Goal: Information Seeking & Learning: Learn about a topic

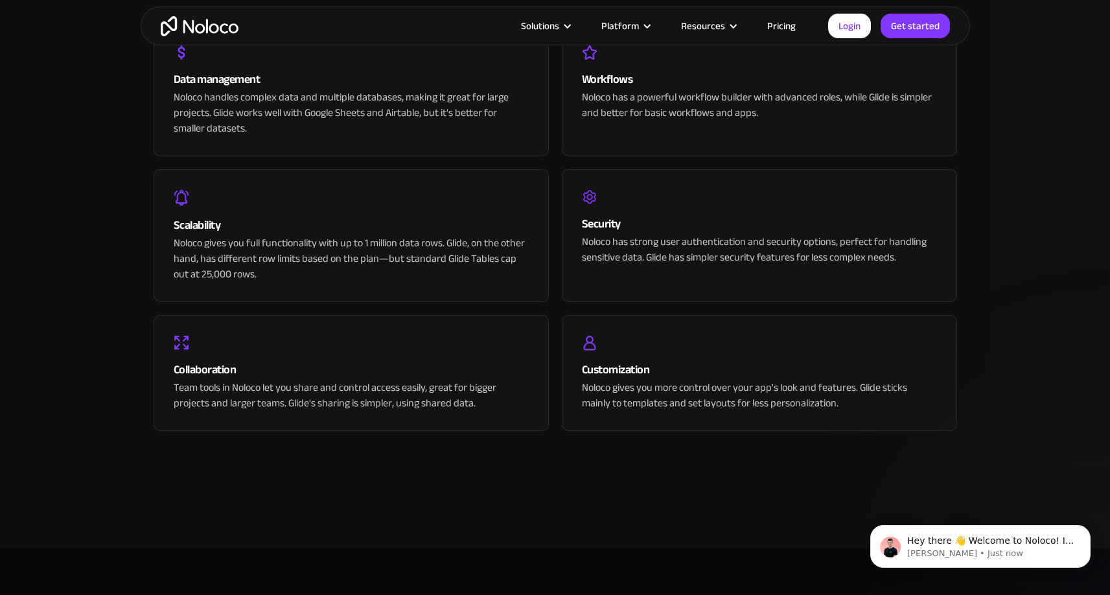
scroll to position [2827, 0]
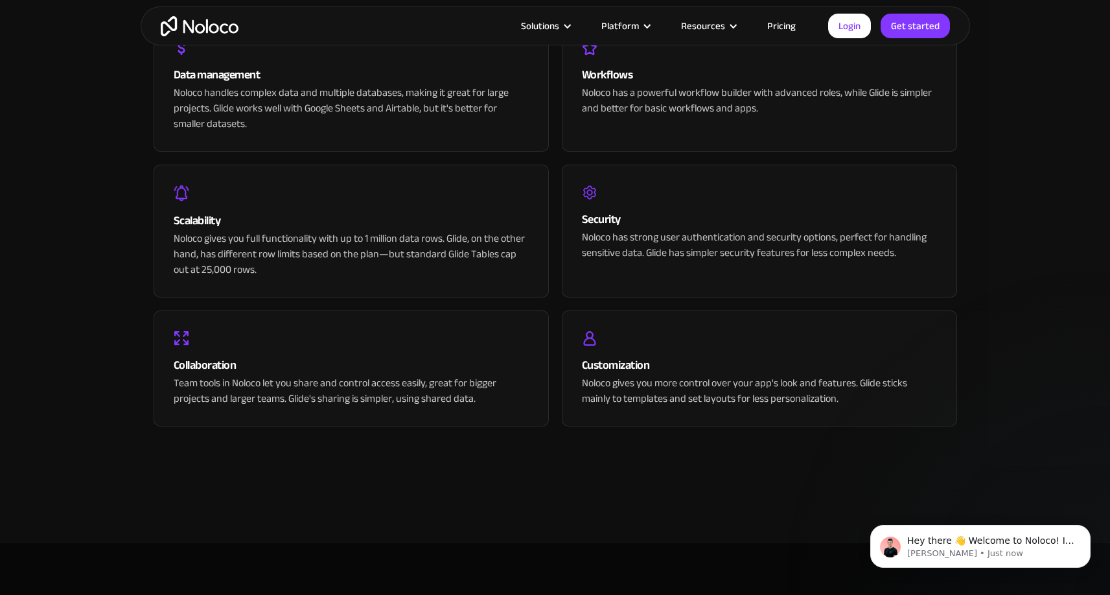
click at [782, 27] on link "Pricing" at bounding box center [781, 25] width 61 height 17
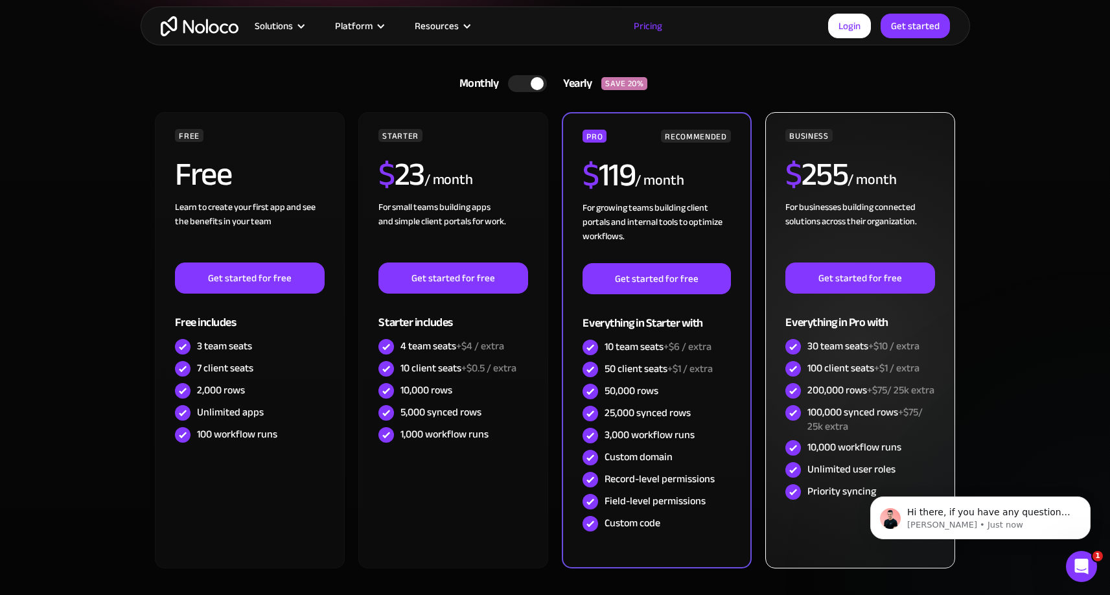
scroll to position [288, 0]
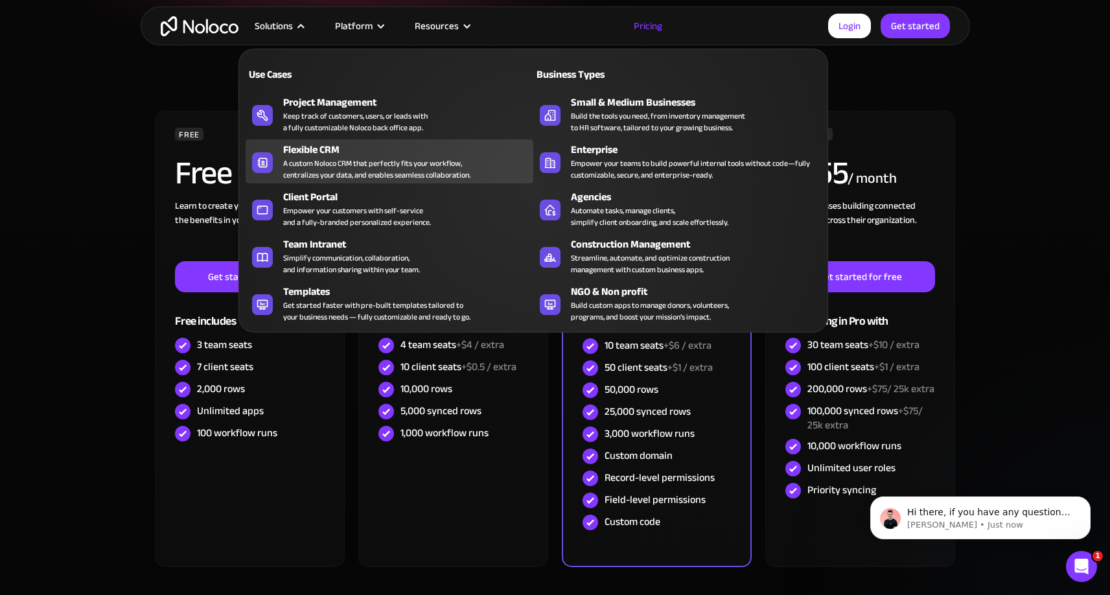
click at [298, 163] on div "A custom Noloco CRM that perfectly fits your workflow, centralizes your data, a…" at bounding box center [376, 168] width 187 height 23
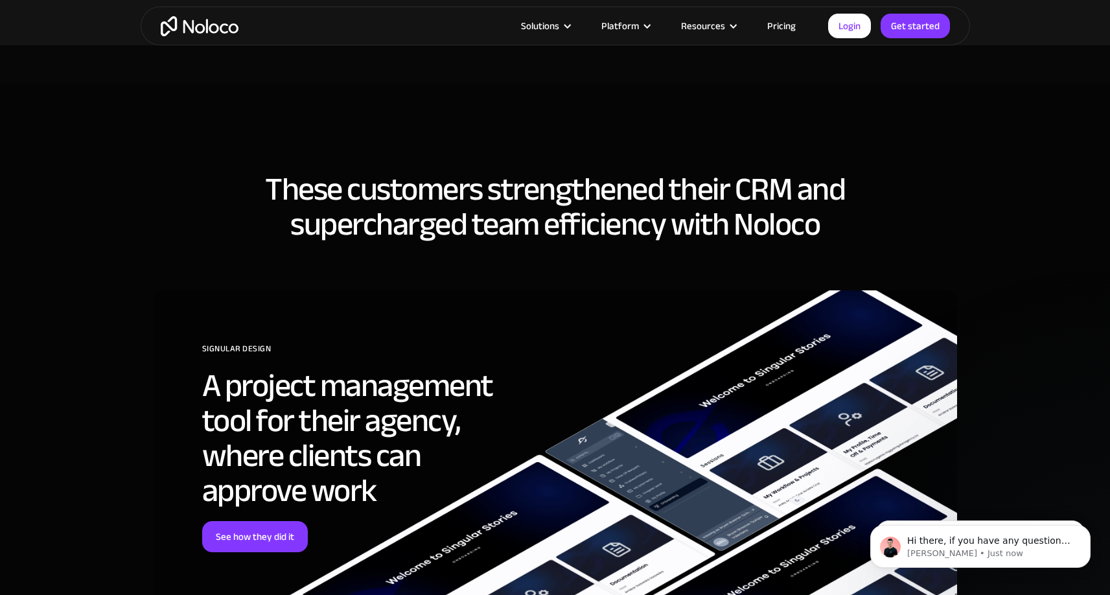
scroll to position [3305, 0]
